Goal: Complete application form

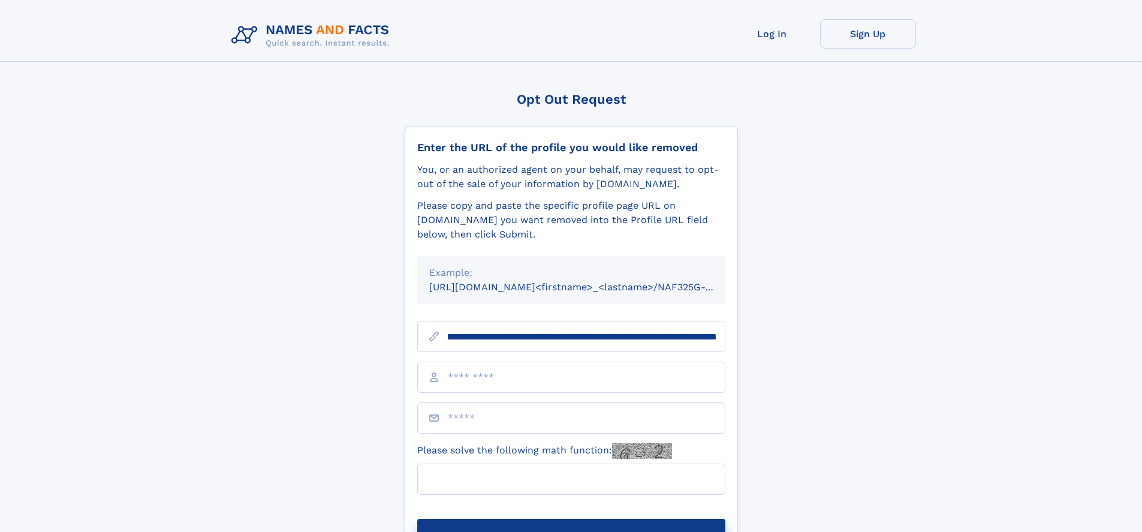
scroll to position [0, 135]
type input "**********"
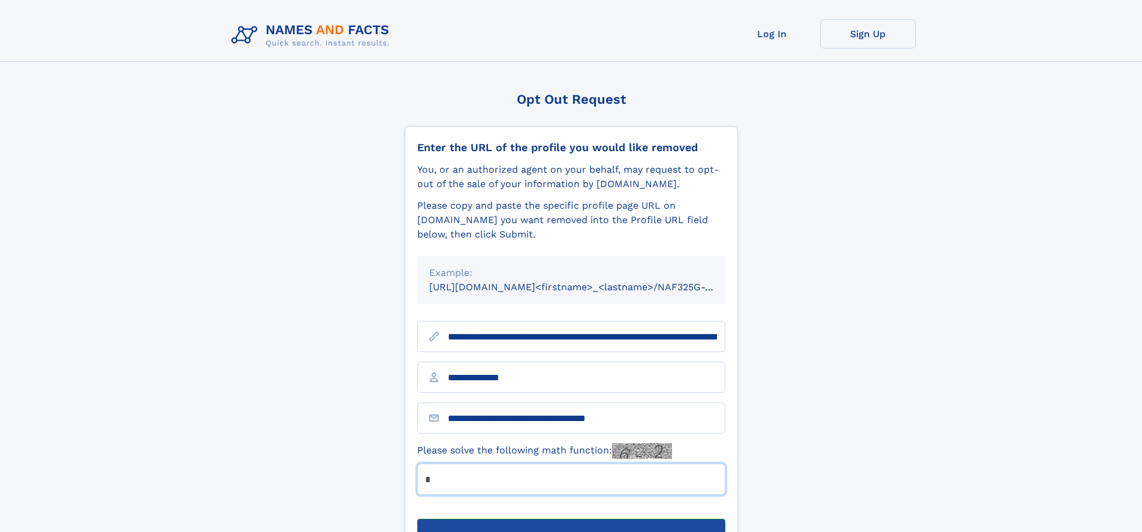
type input "*"
click at [571, 518] on button "Submit Opt Out Request" at bounding box center [571, 537] width 308 height 38
